Goal: Task Accomplishment & Management: Manage account settings

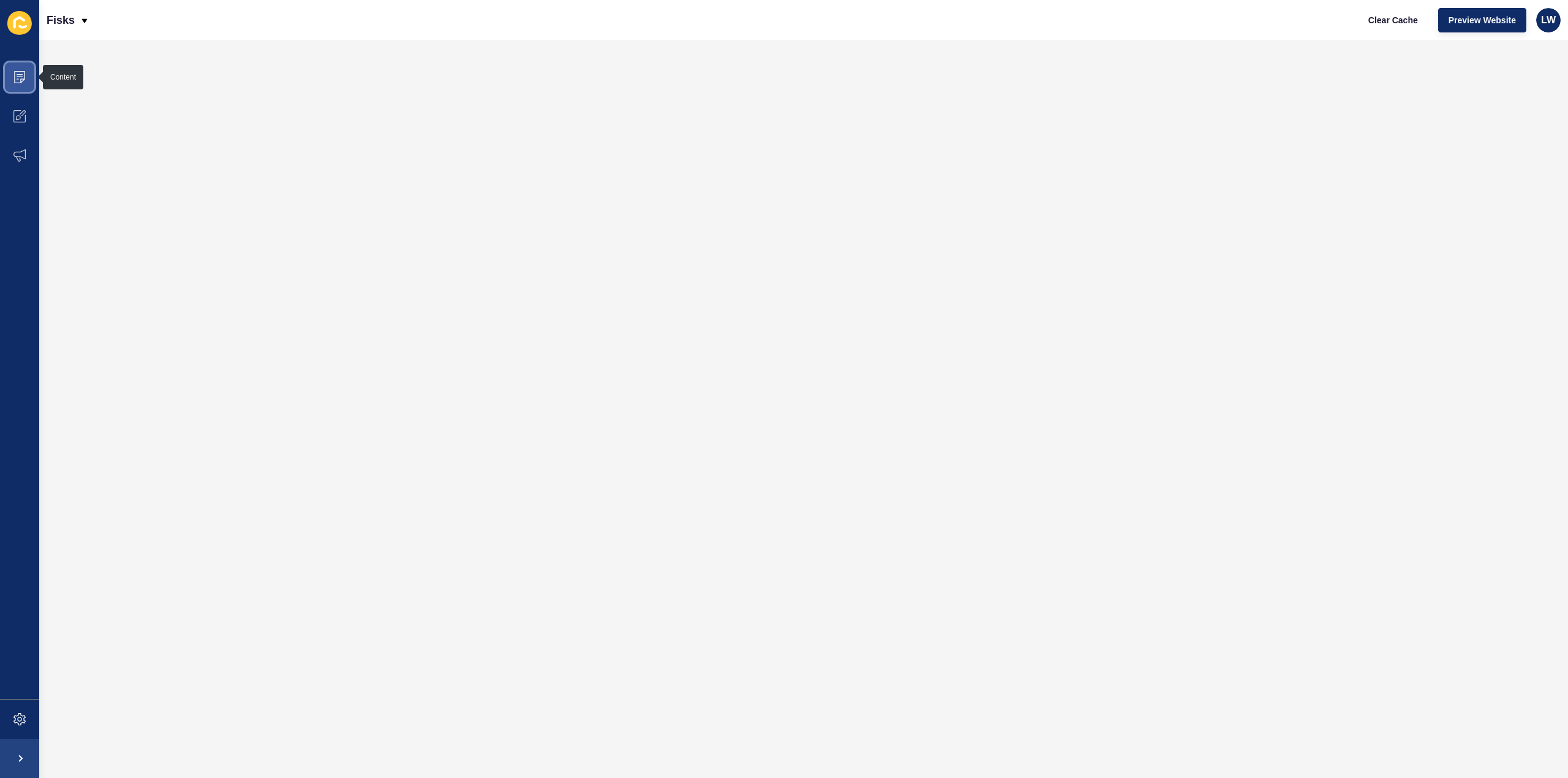
click at [26, 89] on span at bounding box center [20, 77] width 39 height 39
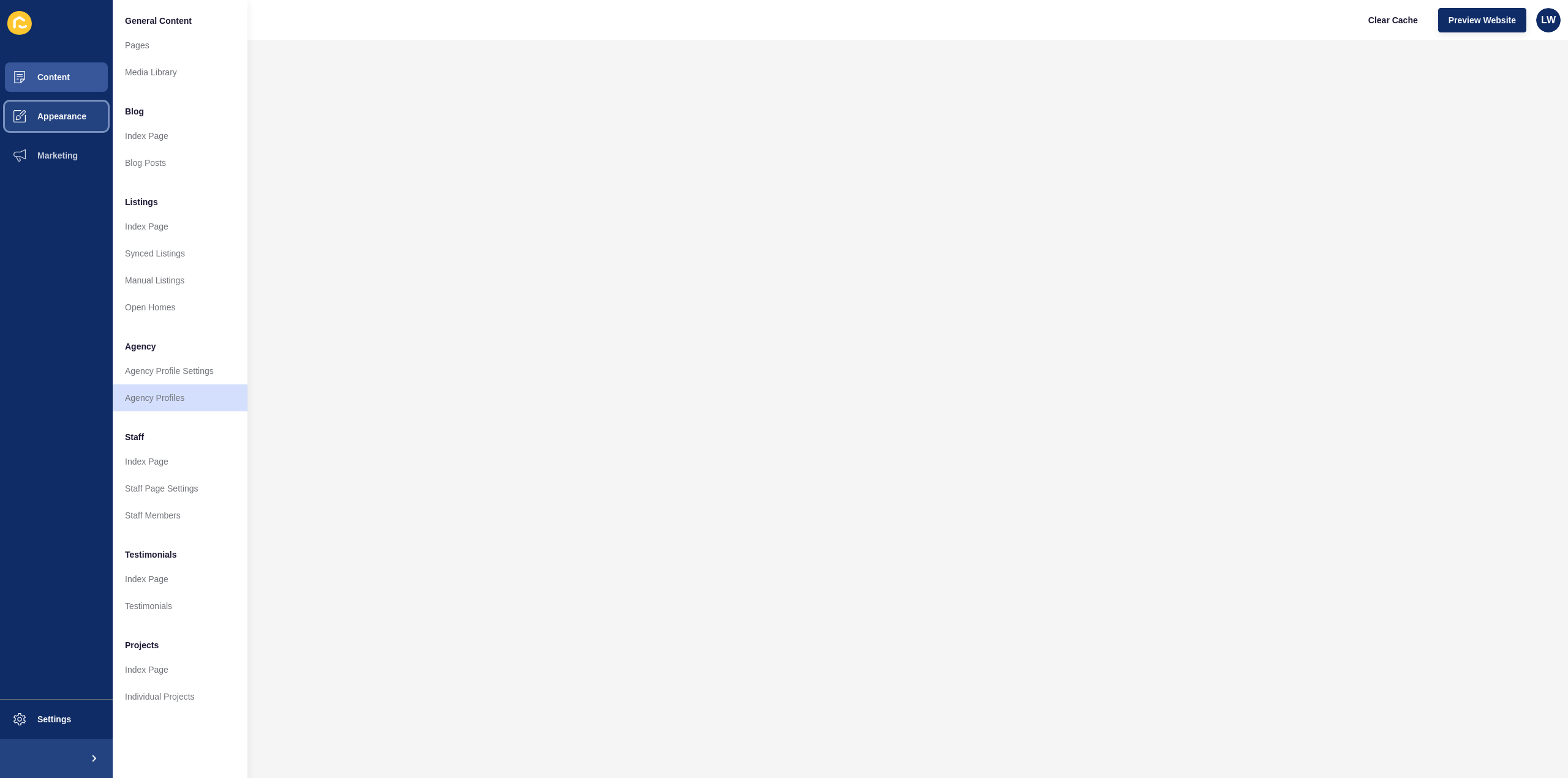
click at [66, 128] on button "Appearance" at bounding box center [56, 117] width 112 height 39
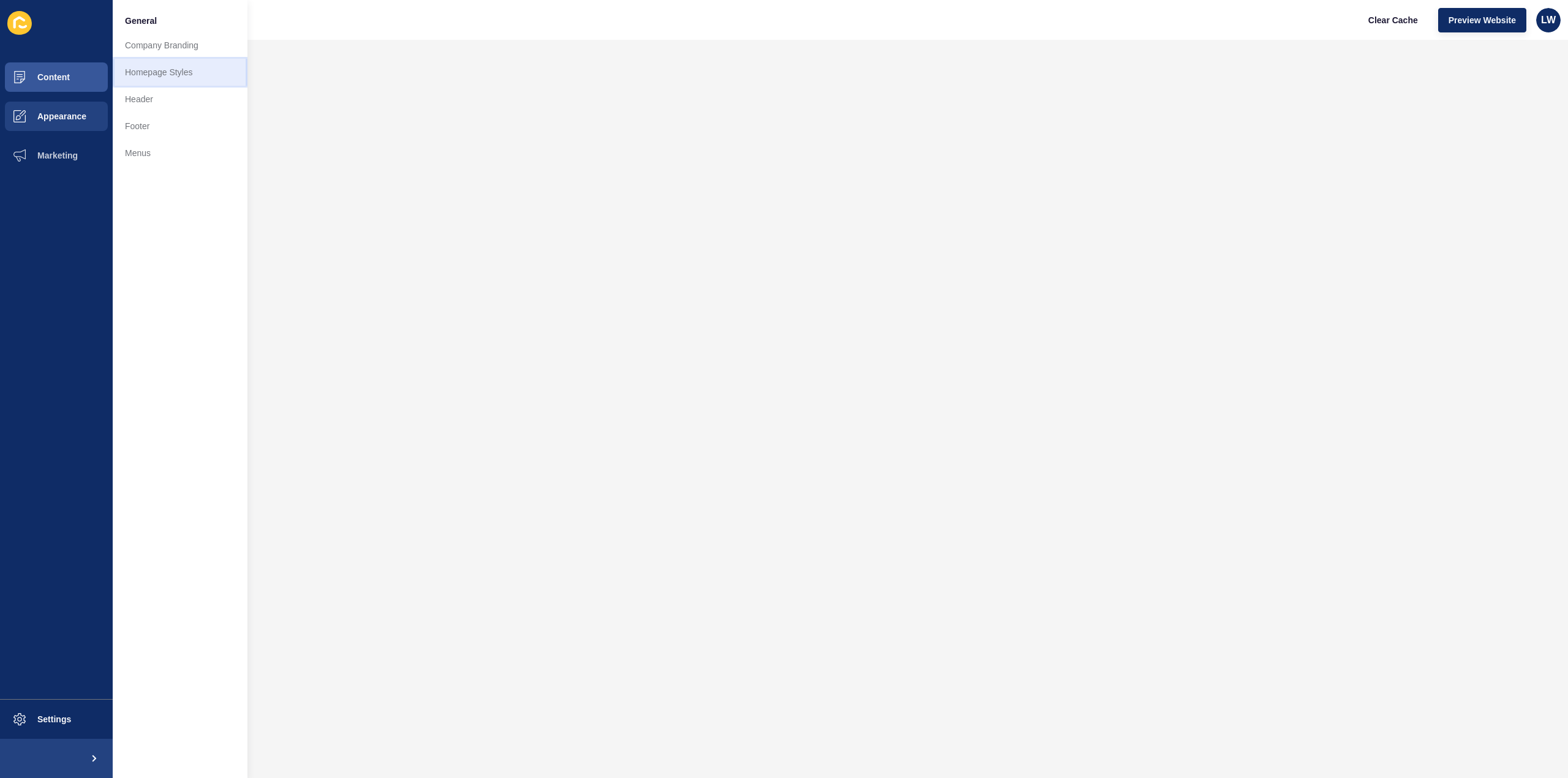
click at [156, 78] on link "Homepage Styles" at bounding box center [180, 72] width 135 height 27
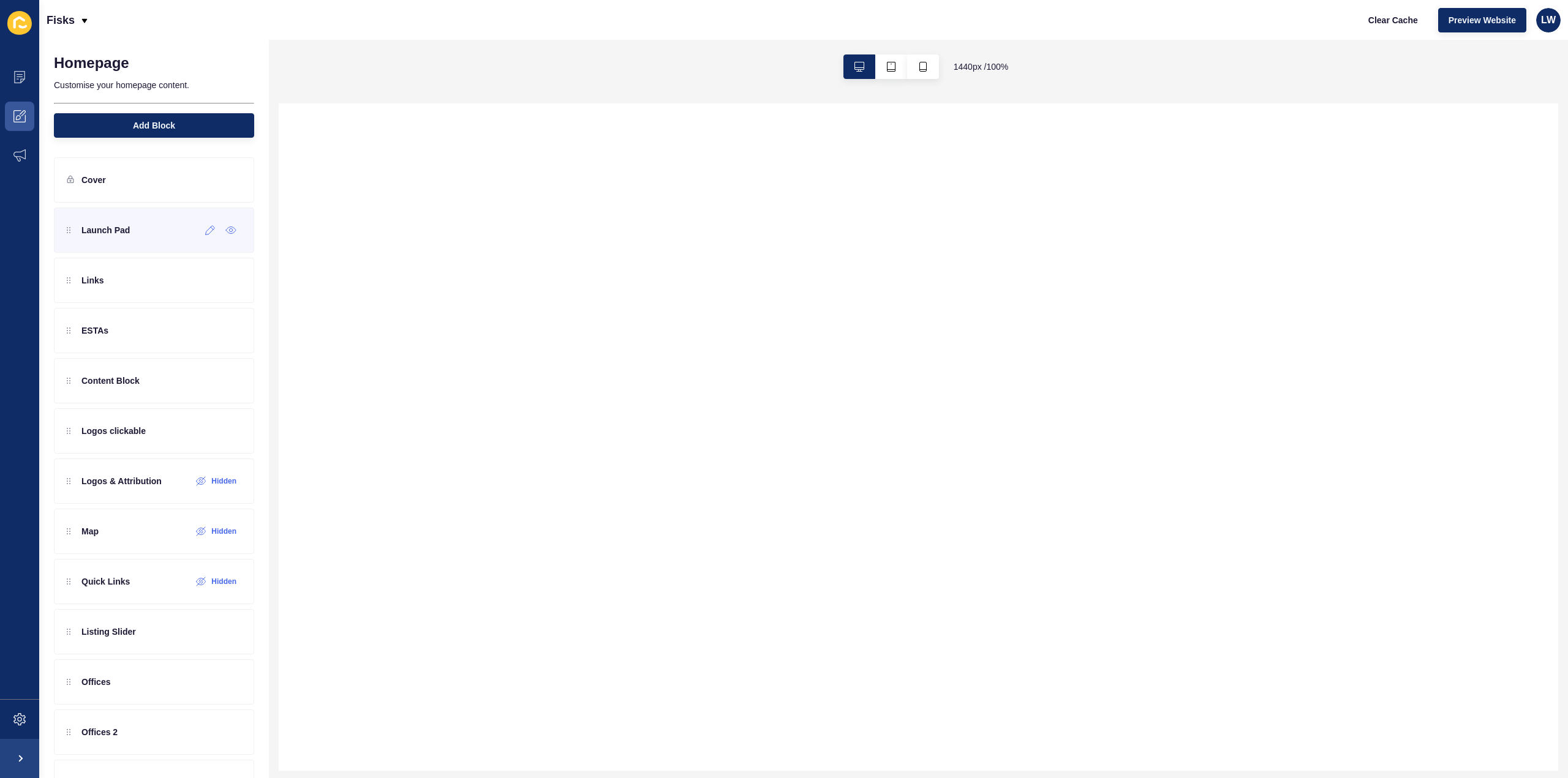
click at [118, 227] on p "Launch Pad" at bounding box center [106, 230] width 49 height 12
click at [205, 228] on icon at bounding box center [210, 231] width 10 height 10
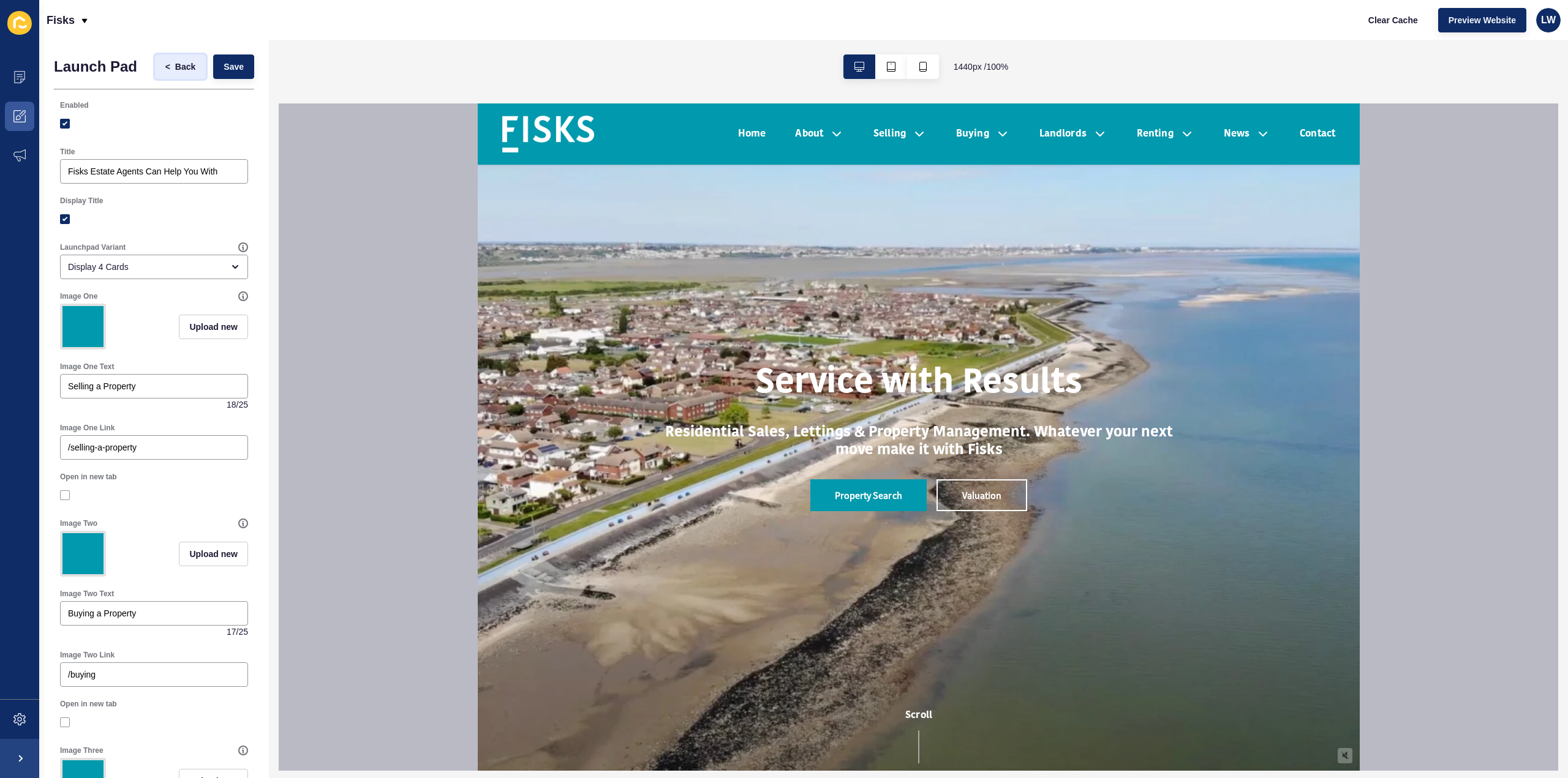
click at [165, 66] on span "<" at bounding box center [170, 66] width 10 height 12
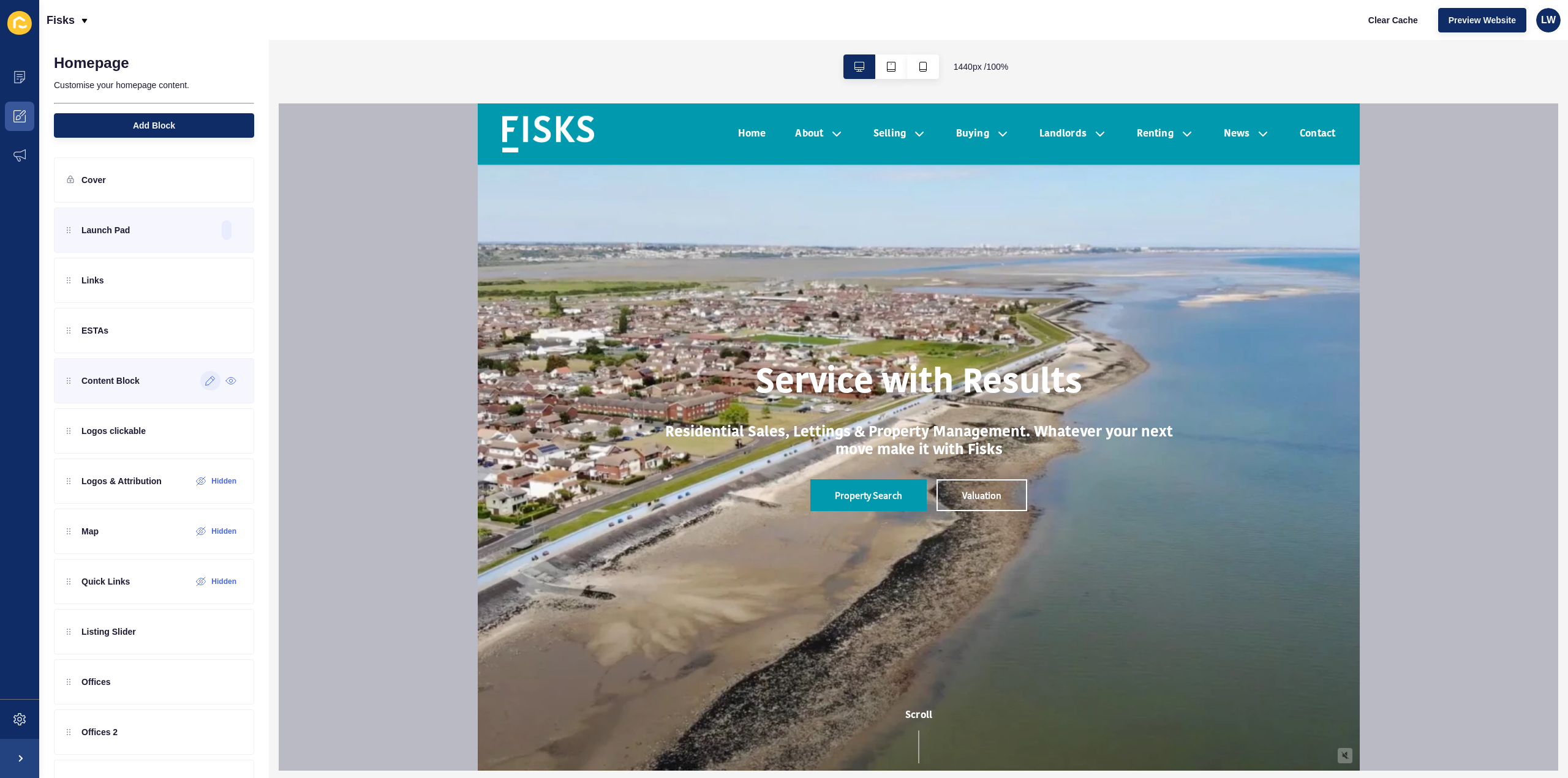
click at [205, 376] on icon at bounding box center [210, 381] width 10 height 10
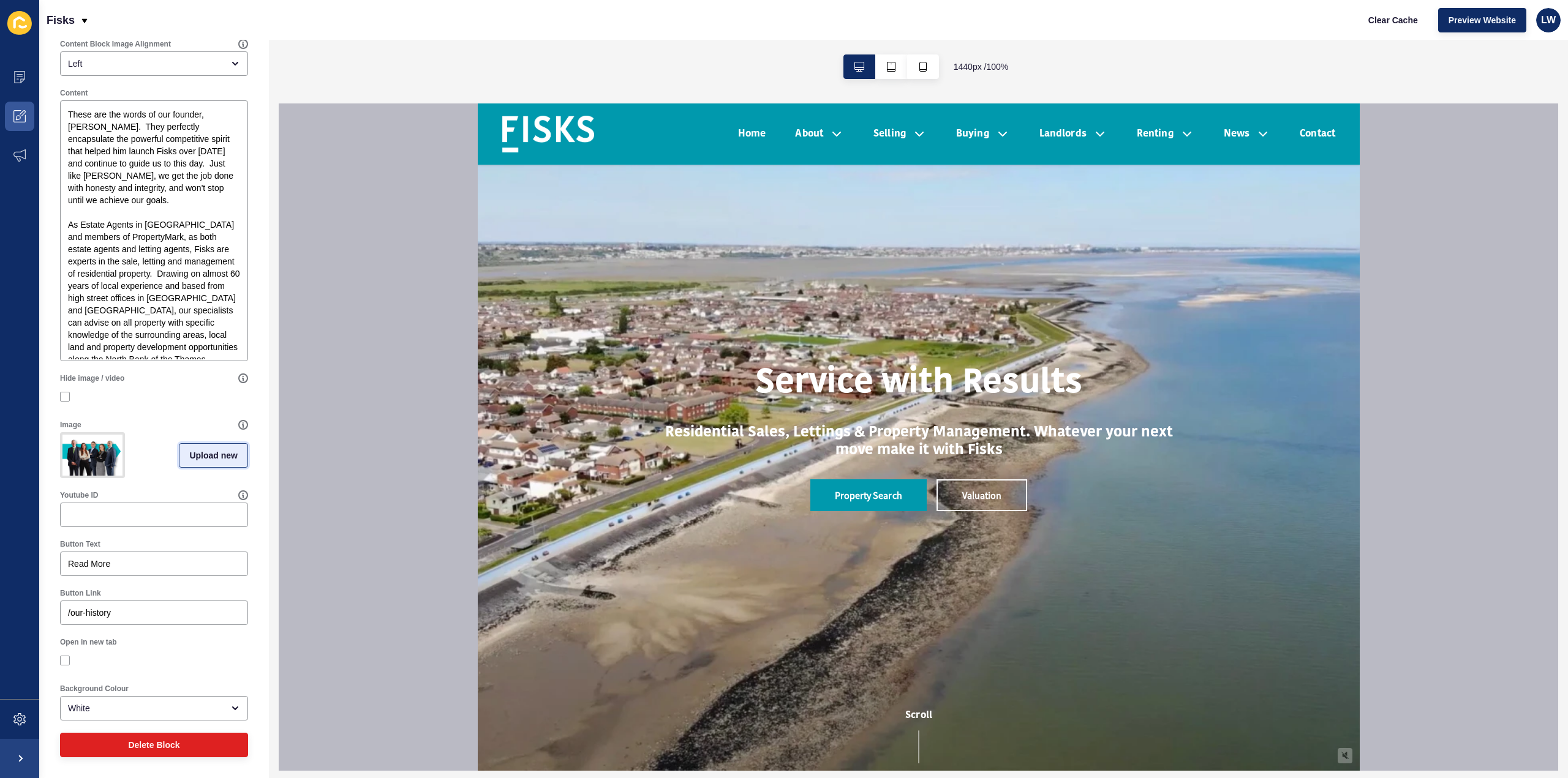
click at [205, 449] on span "Upload new" at bounding box center [213, 455] width 49 height 12
click at [171, 457] on span at bounding box center [154, 453] width 186 height 48
click at [61, 429] on input "Drag or click to upload" at bounding box center [61, 429] width 0 height 0
type input "C:\fakepath\Staff_photo_2025@0.5x.png"
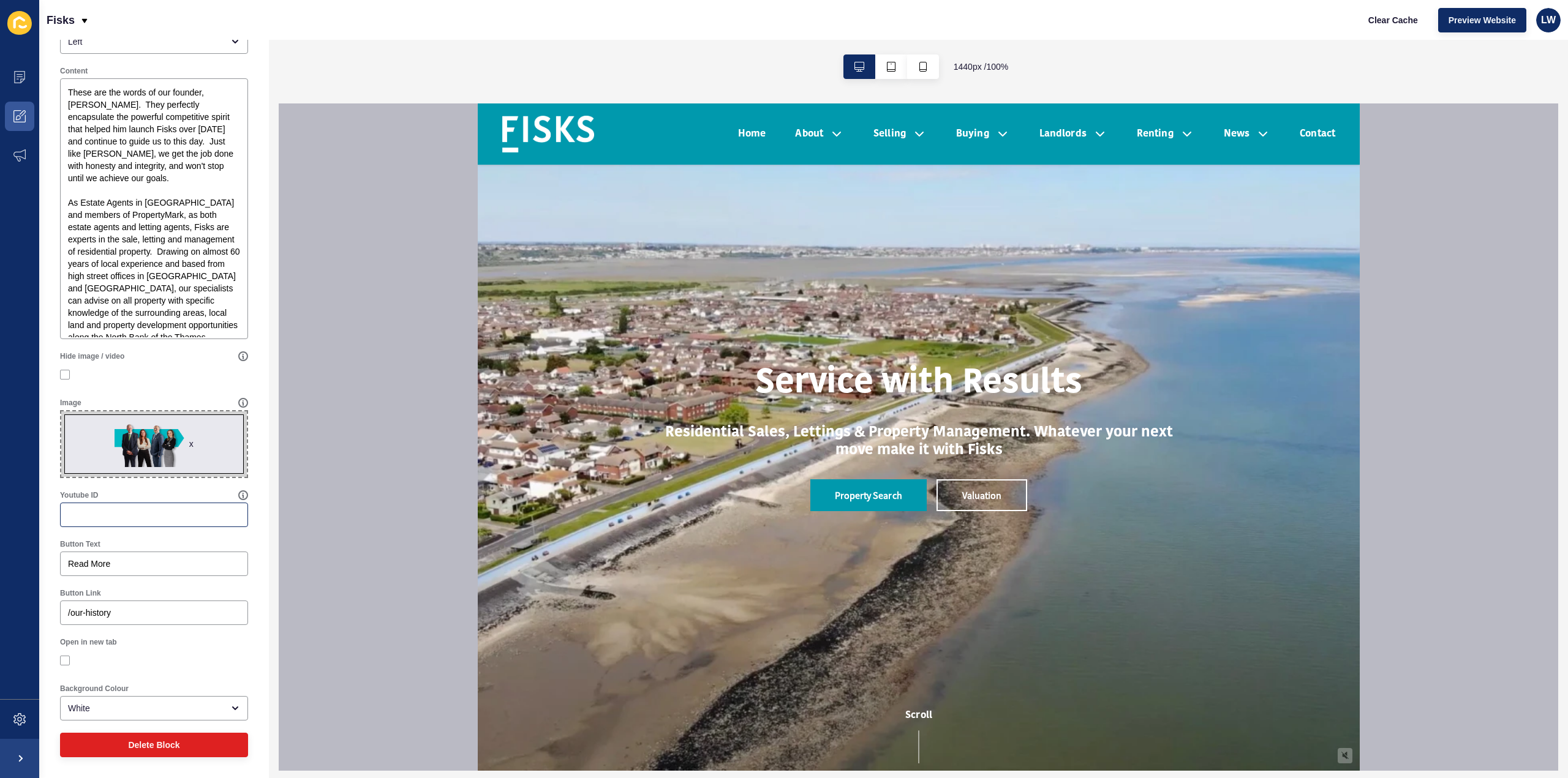
scroll to position [0, 0]
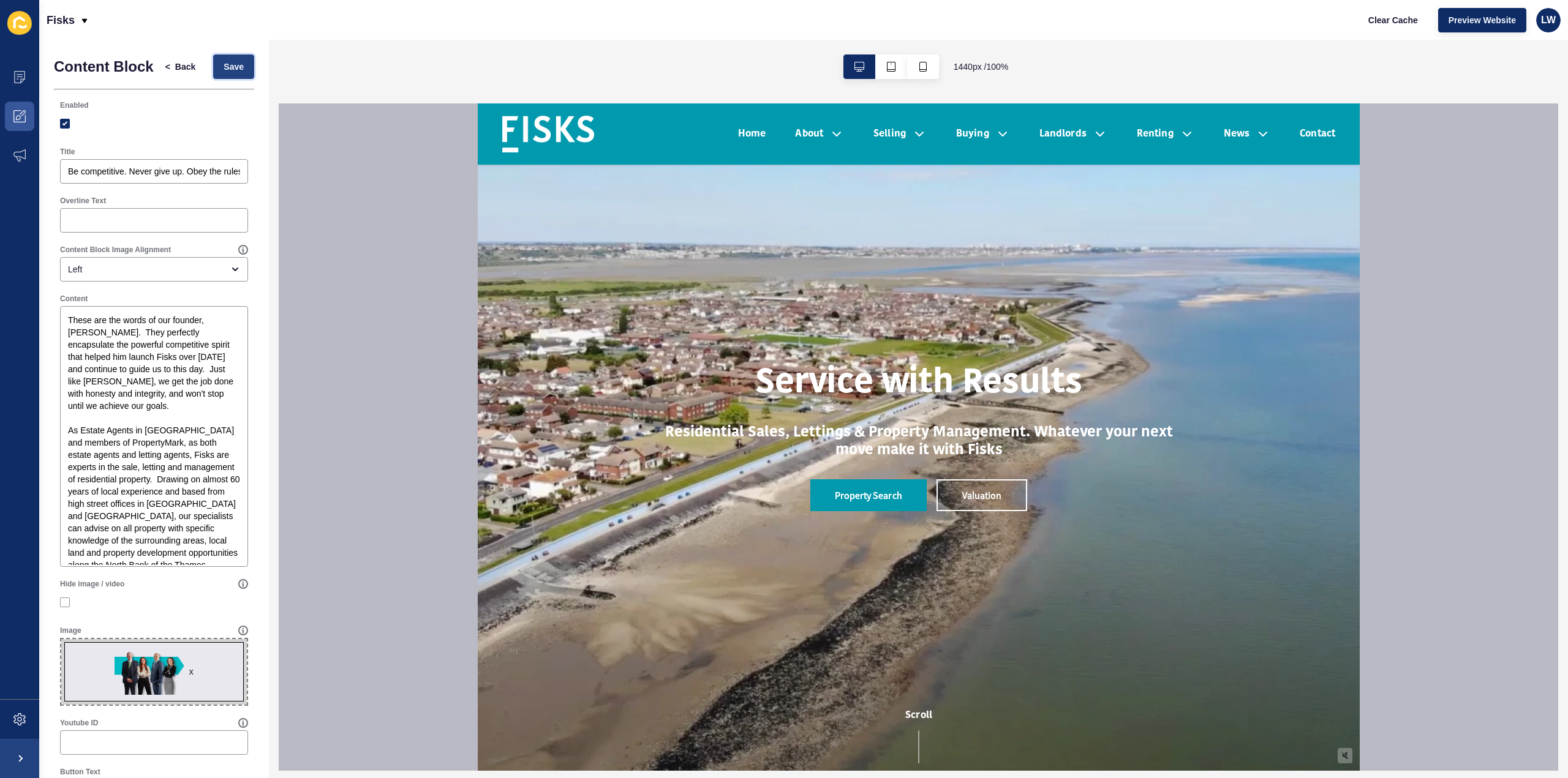
click at [232, 71] on span "Save" at bounding box center [234, 66] width 20 height 12
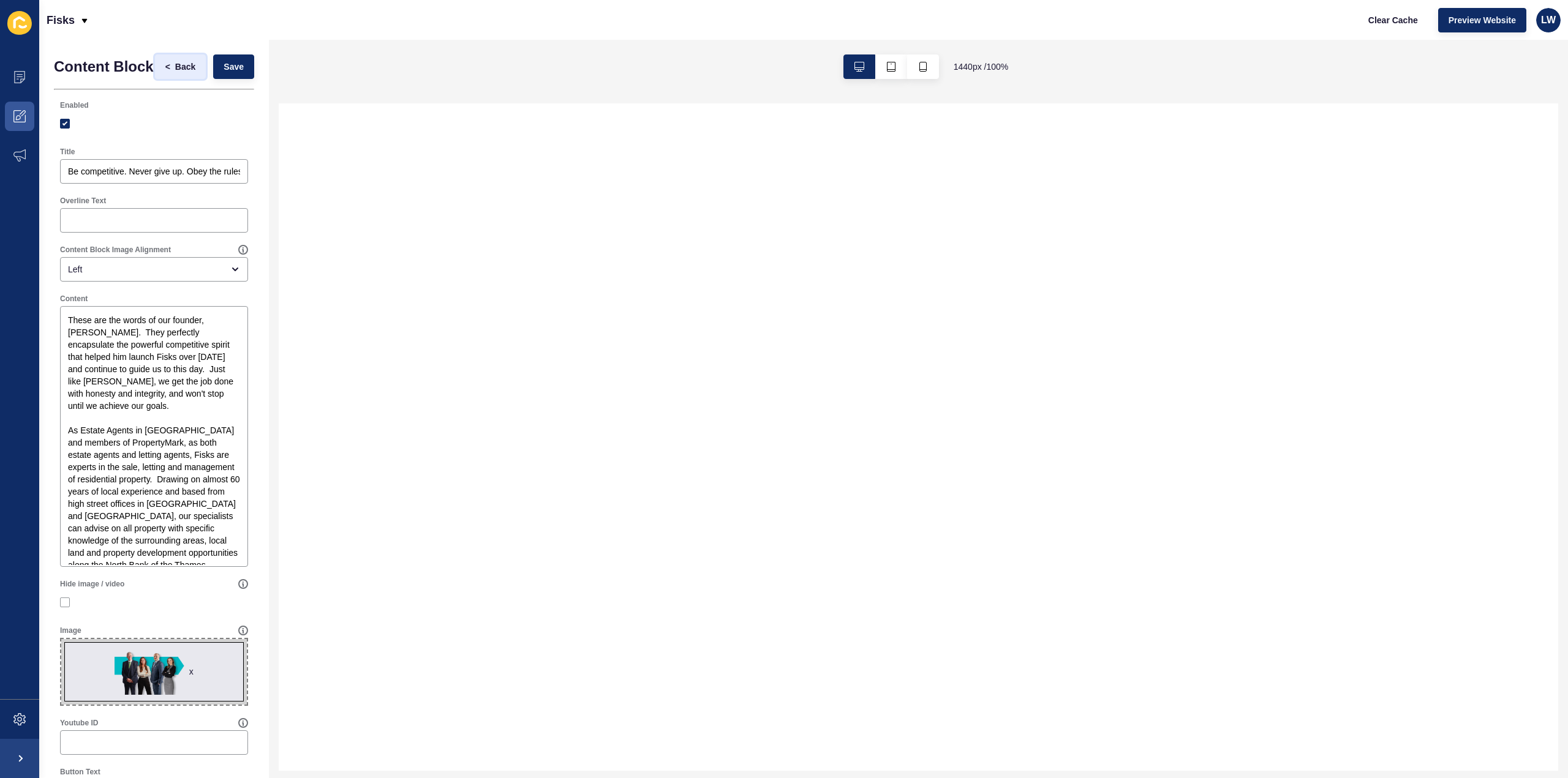
click at [165, 73] on span "<" at bounding box center [170, 66] width 10 height 12
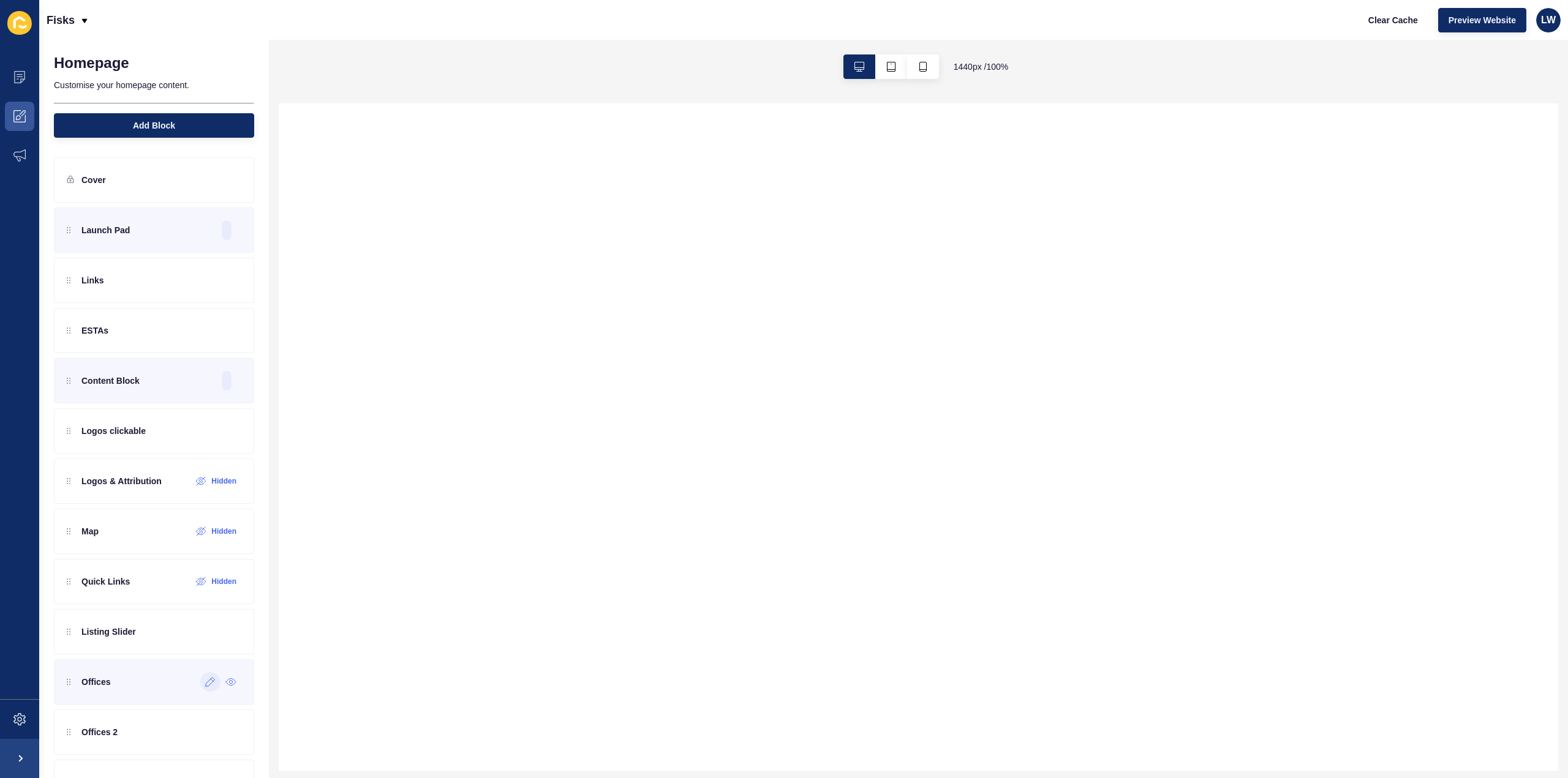
click at [205, 677] on icon at bounding box center [210, 682] width 10 height 10
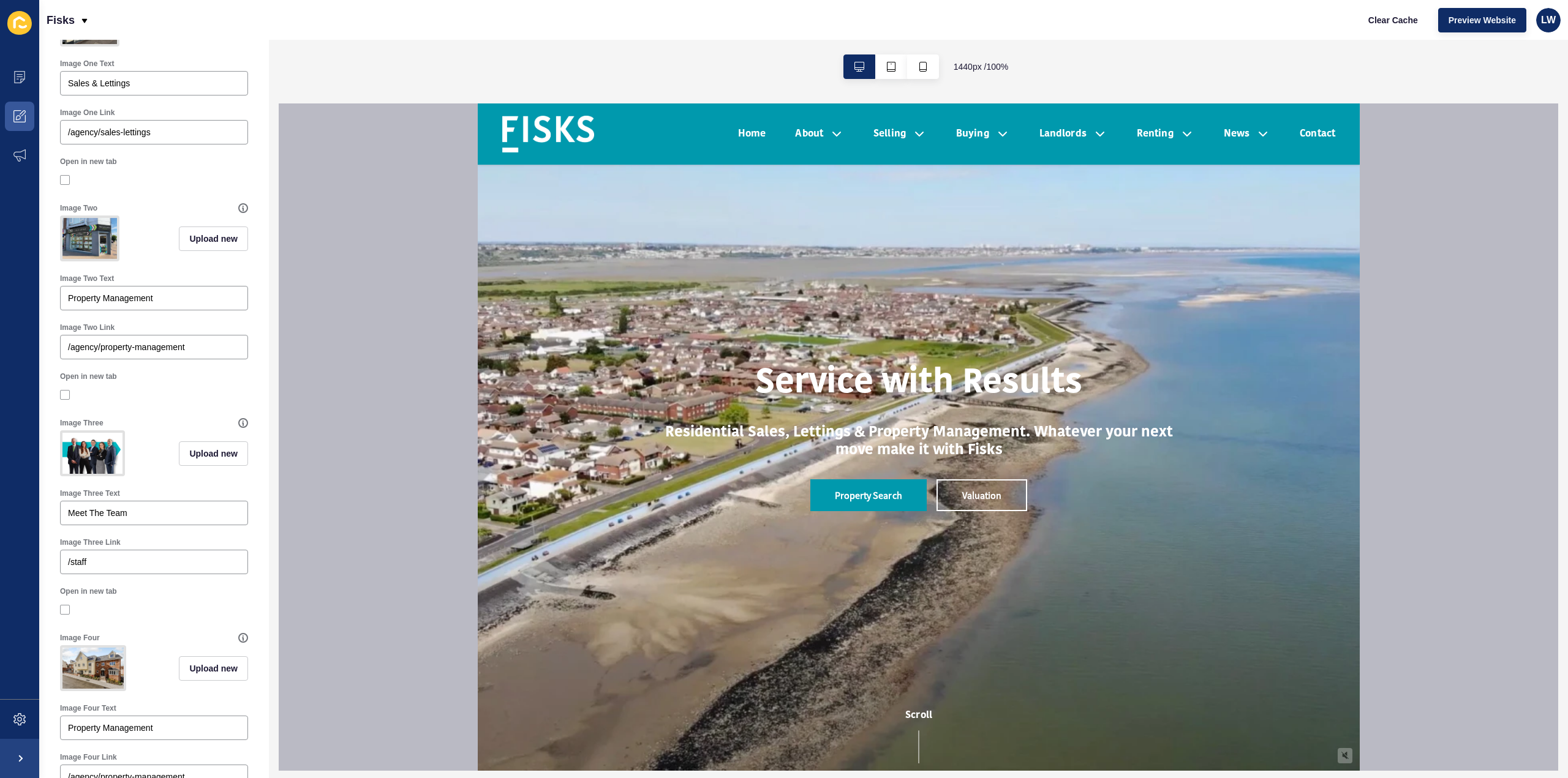
scroll to position [306, 0]
click at [205, 463] on button "Upload new" at bounding box center [213, 450] width 69 height 25
click at [106, 477] on span at bounding box center [154, 452] width 186 height 48
click at [61, 428] on input "Drag or click to upload" at bounding box center [61, 428] width 0 height 0
type input "C:\fakepath\Staff_photo_2025@0.5x.png"
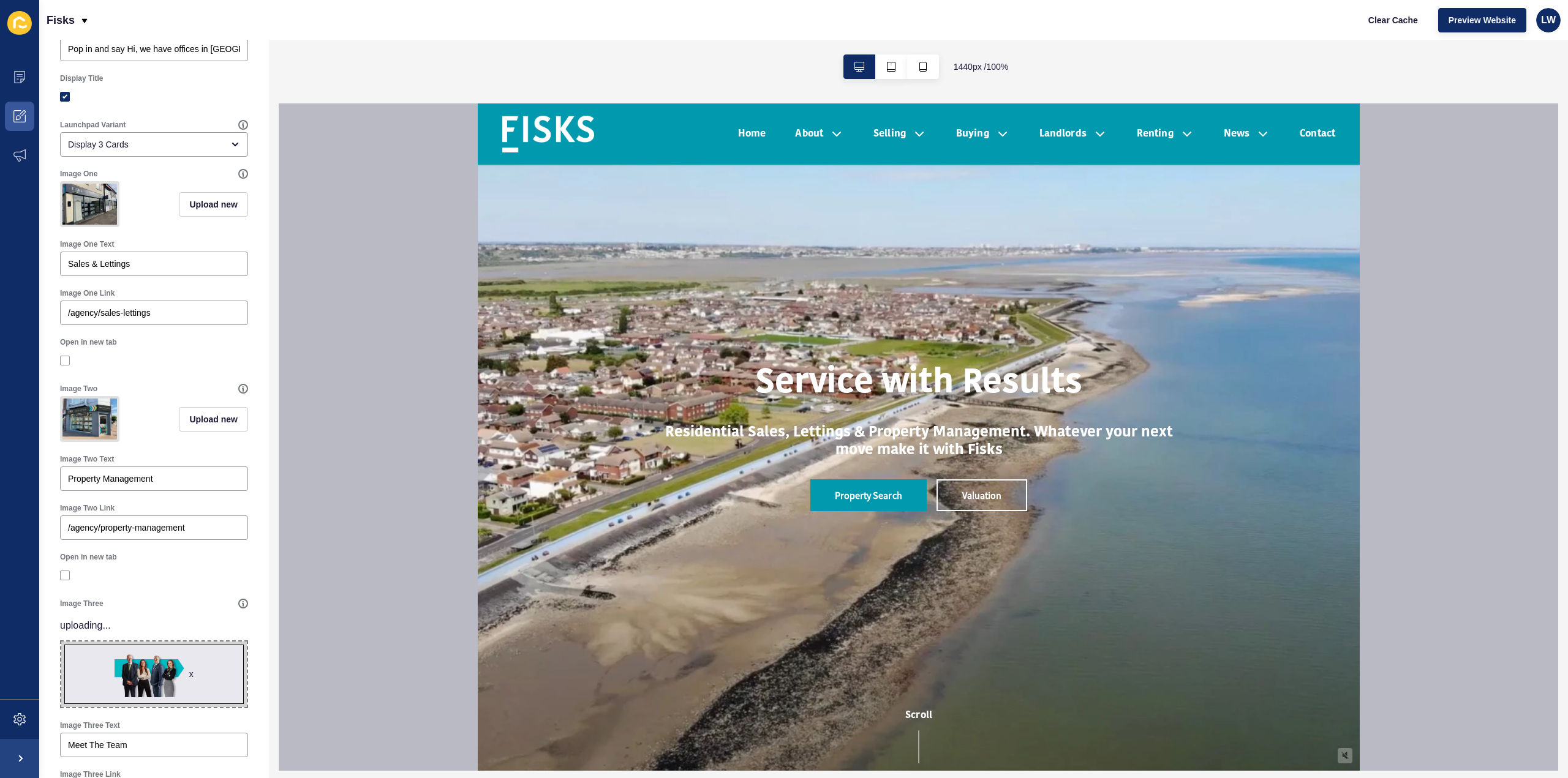
scroll to position [0, 0]
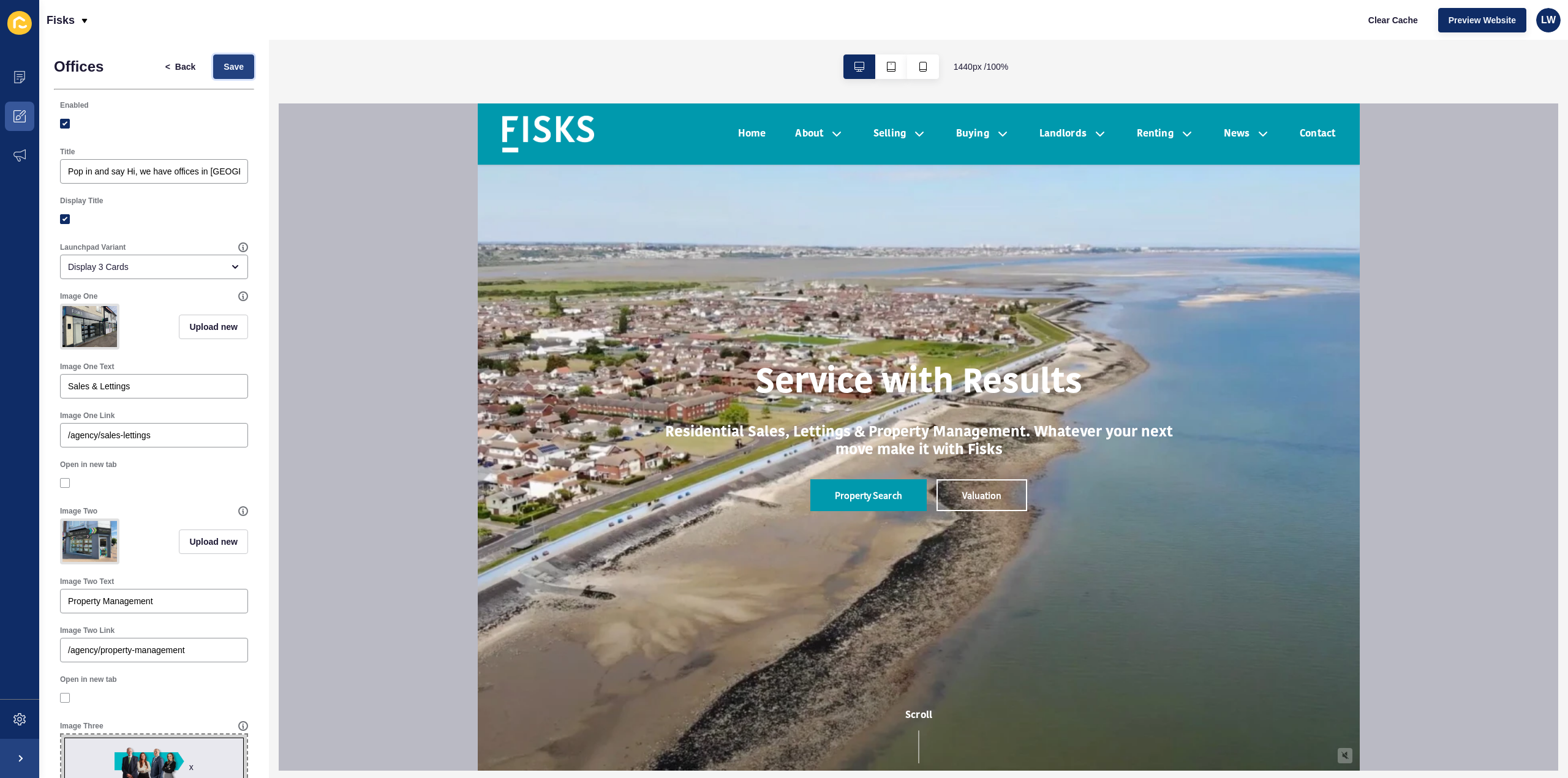
click at [224, 71] on span "Save" at bounding box center [234, 66] width 20 height 12
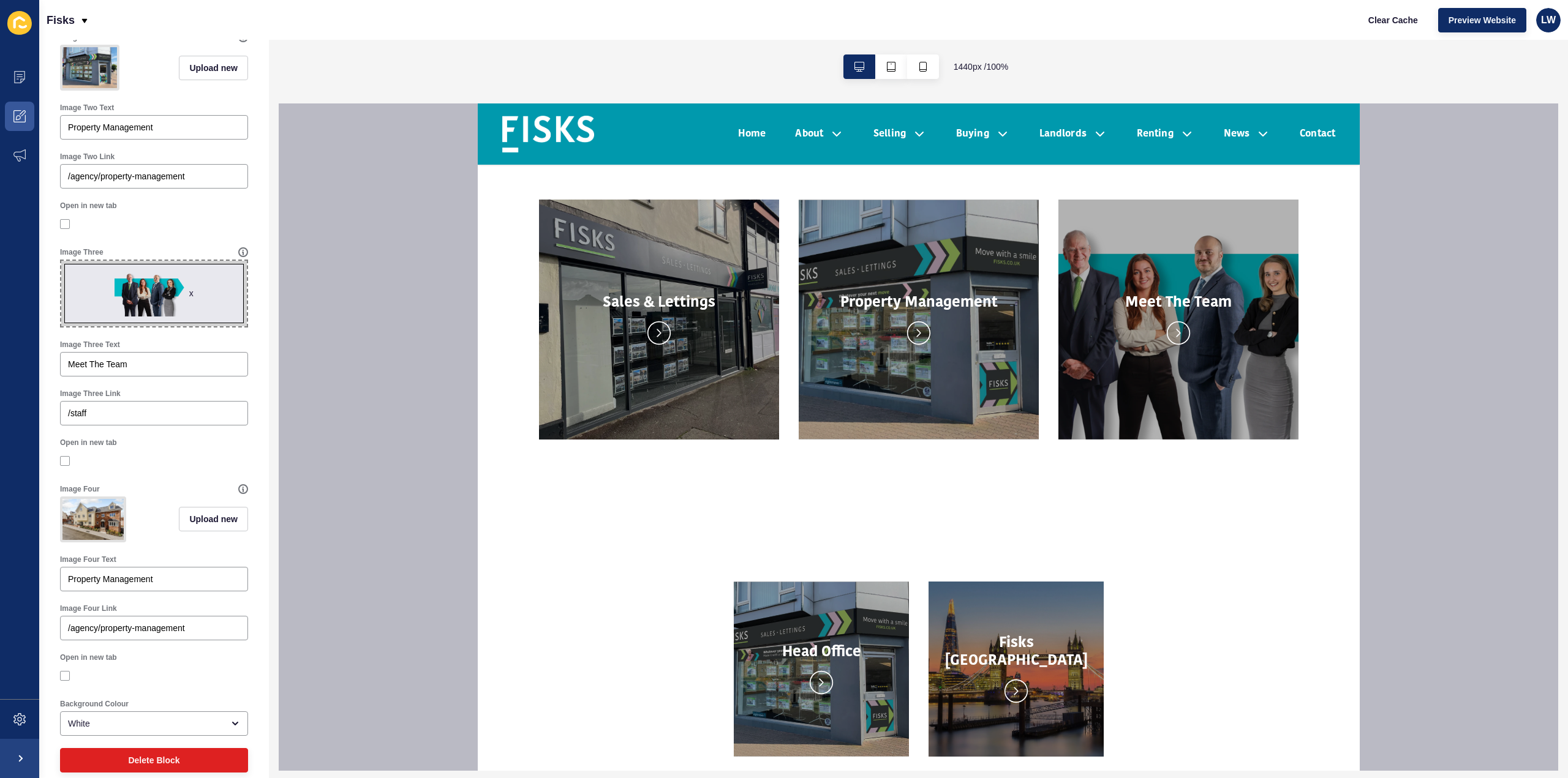
scroll to position [455, 0]
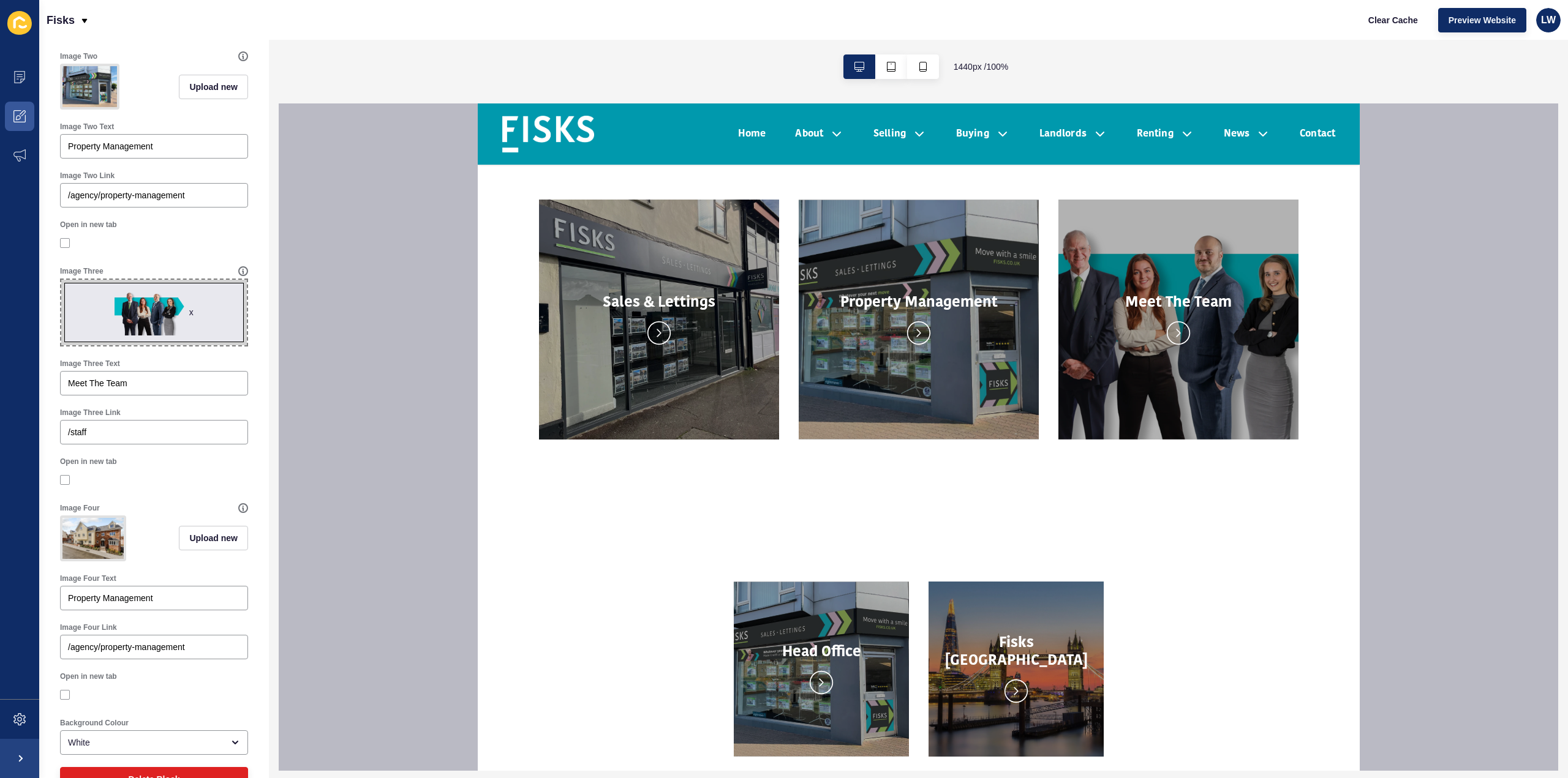
click at [477, 509] on div at bounding box center [918, 438] width 1279 height 667
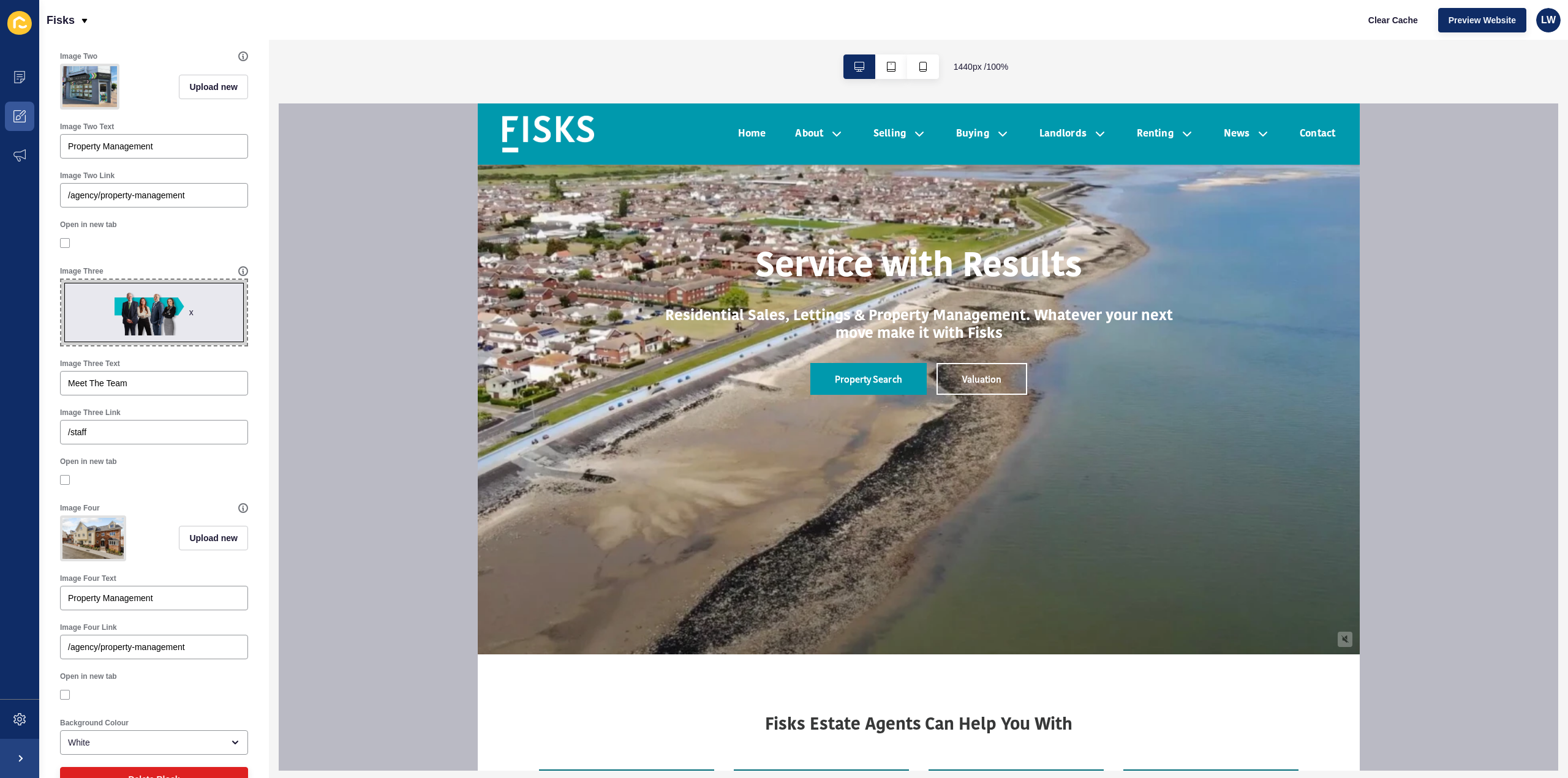
scroll to position [0, 0]
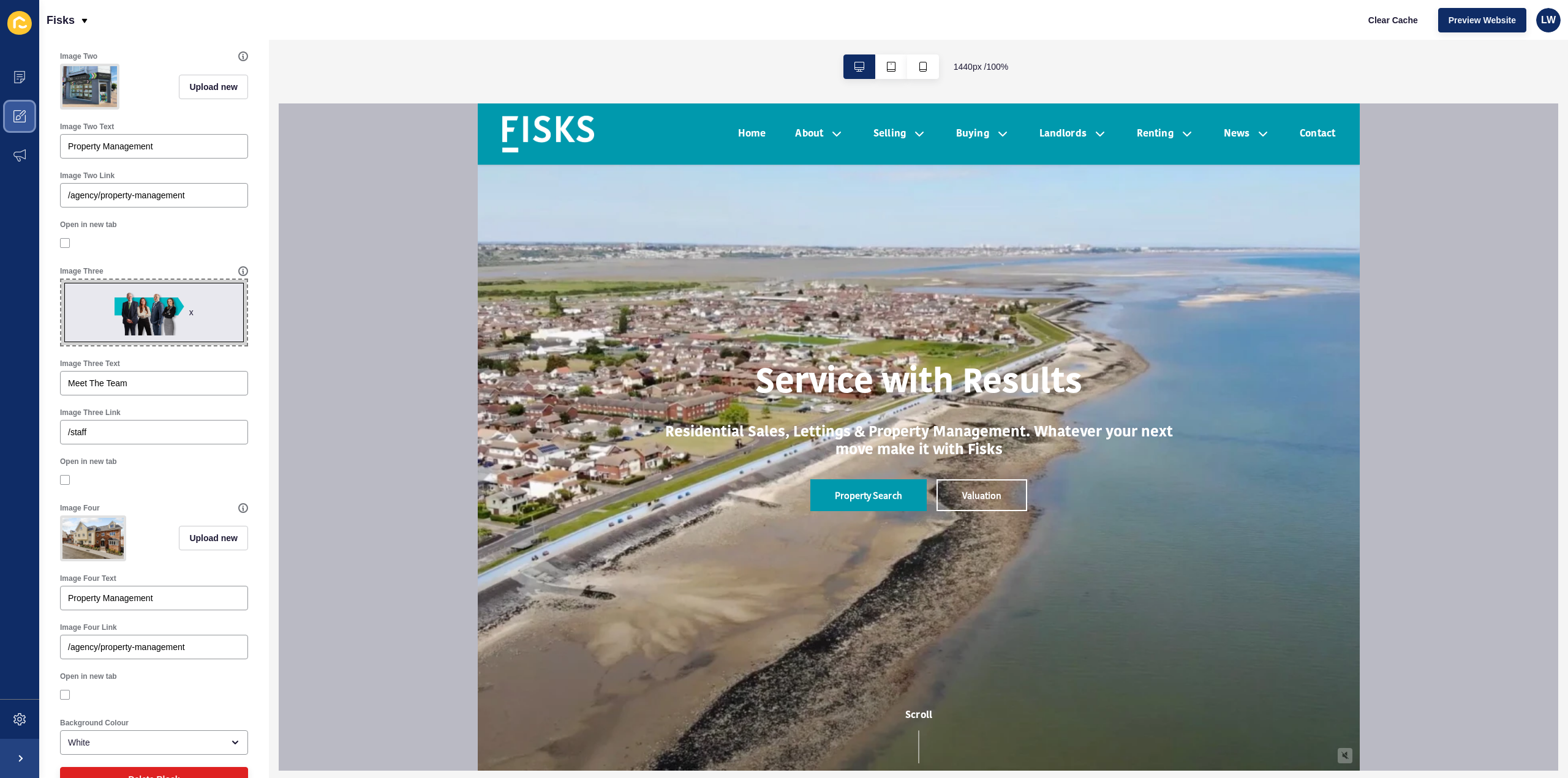
click at [19, 121] on icon at bounding box center [20, 116] width 12 height 12
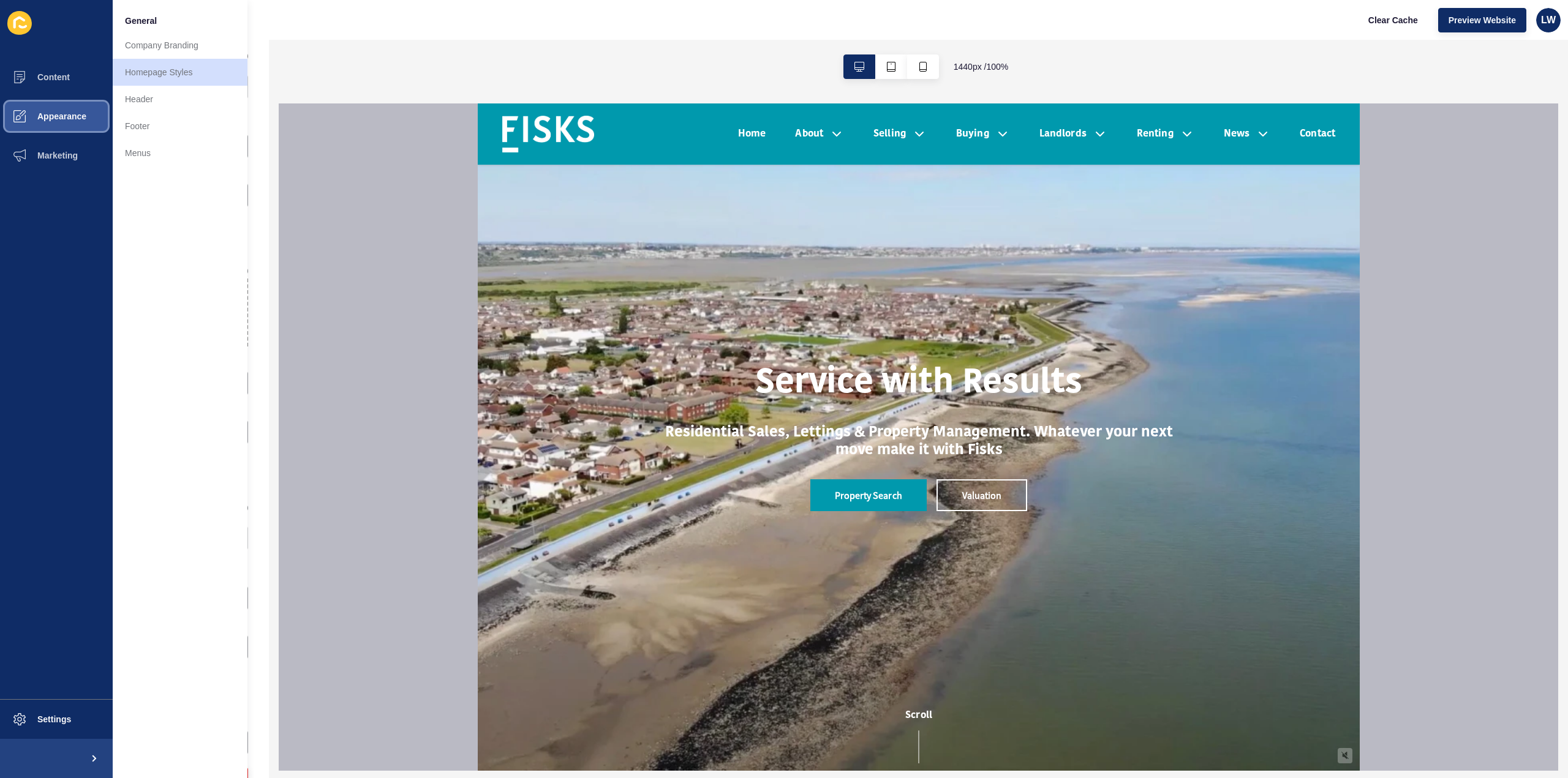
click at [19, 121] on span "Appearance" at bounding box center [43, 117] width 89 height 10
